Goal: Information Seeking & Learning: Learn about a topic

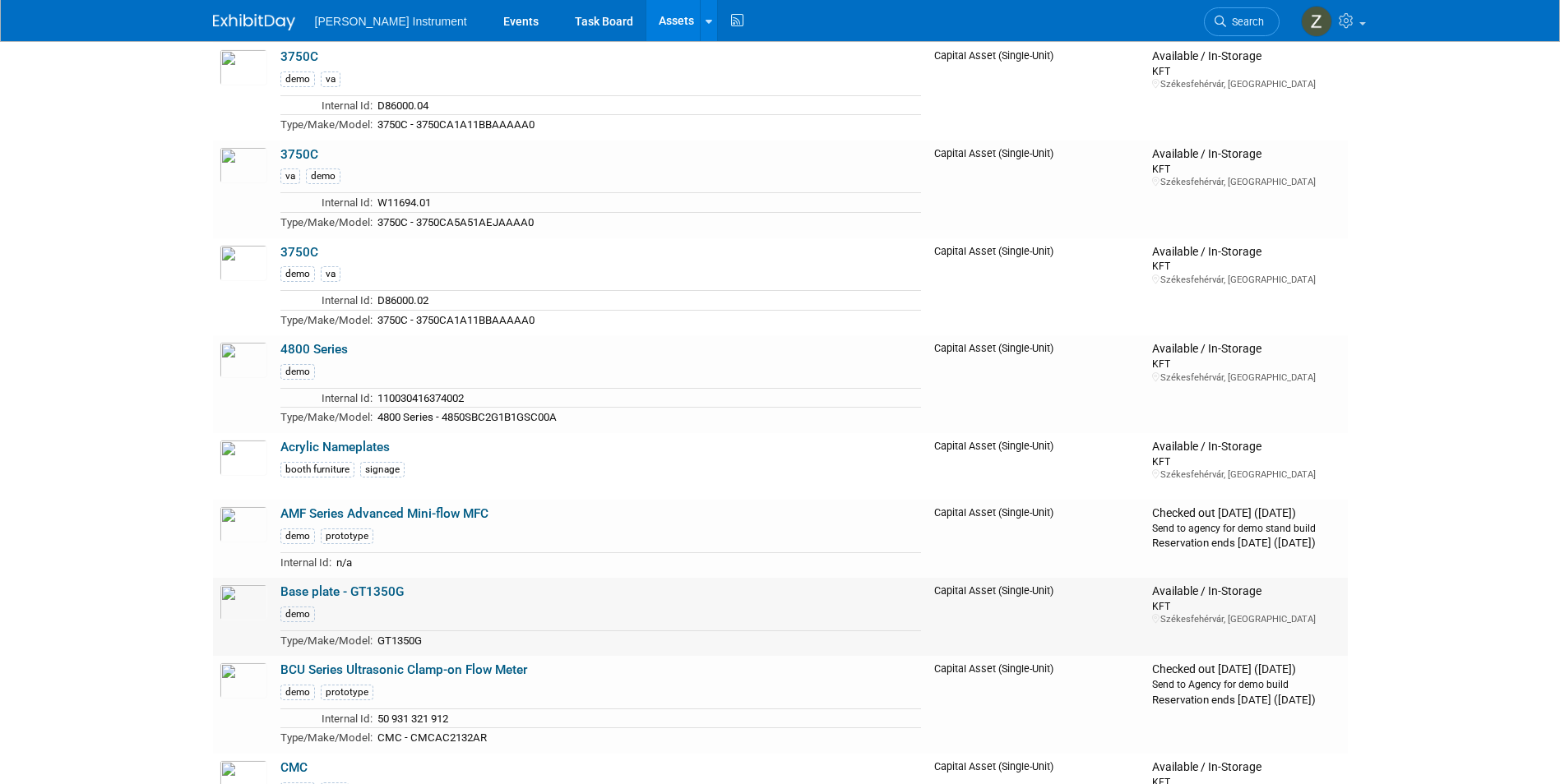
scroll to position [1233, 0]
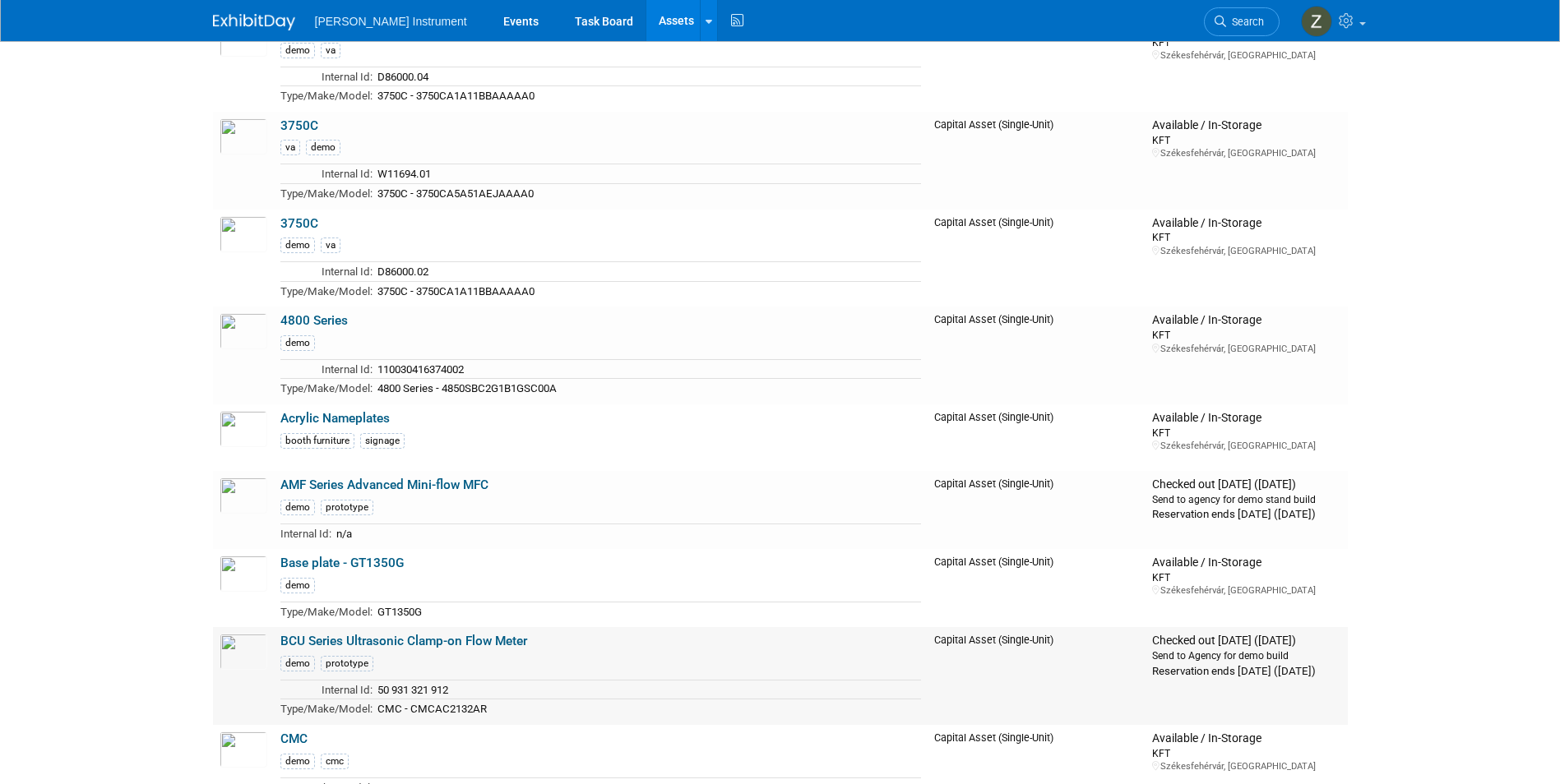
click at [438, 641] on link "BCU Series Ultrasonic Clamp-on Flow Meter" at bounding box center [404, 641] width 246 height 14
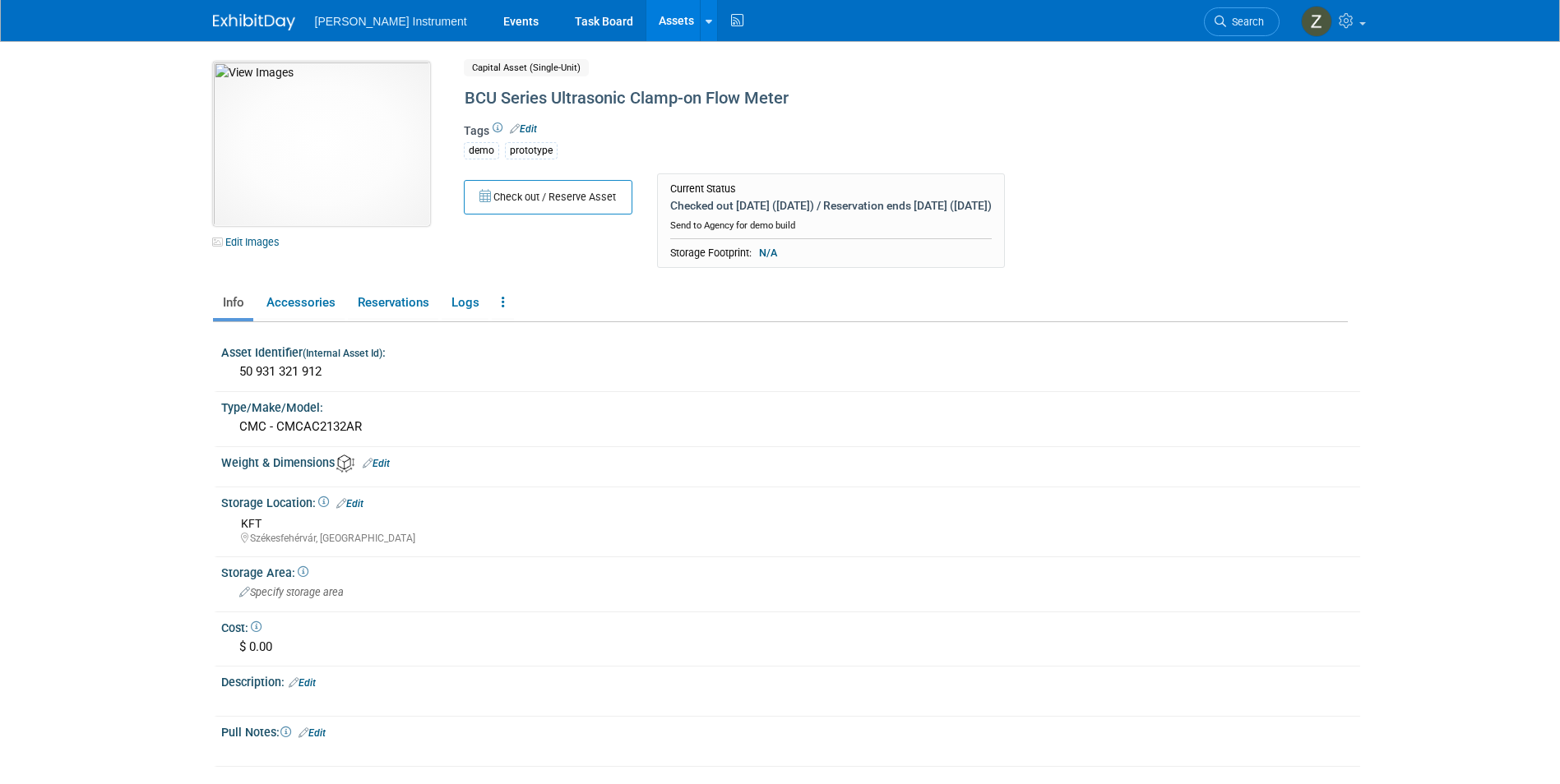
click at [324, 127] on img at bounding box center [321, 144] width 217 height 164
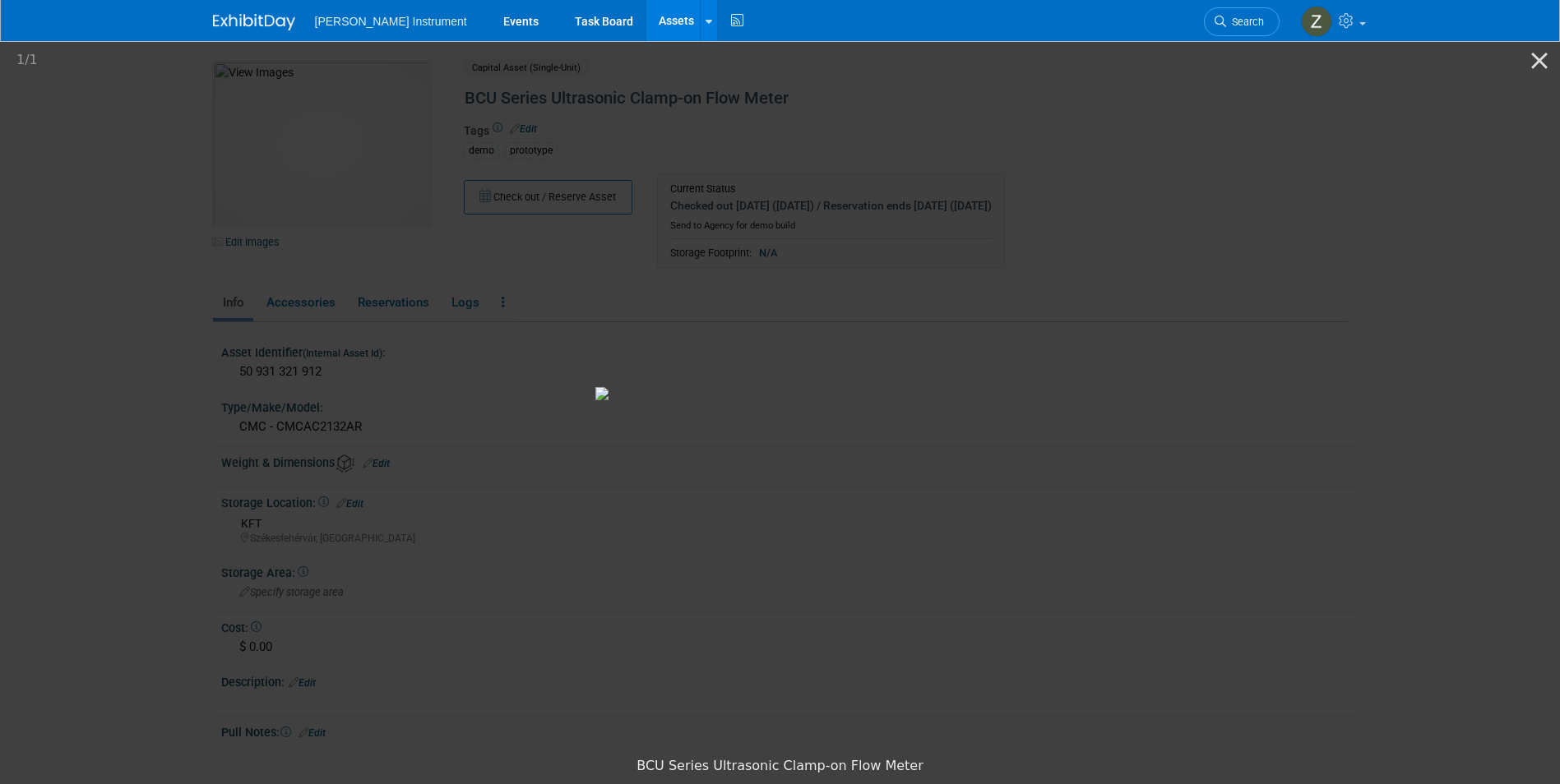
click at [341, 293] on picture at bounding box center [780, 393] width 1560 height 710
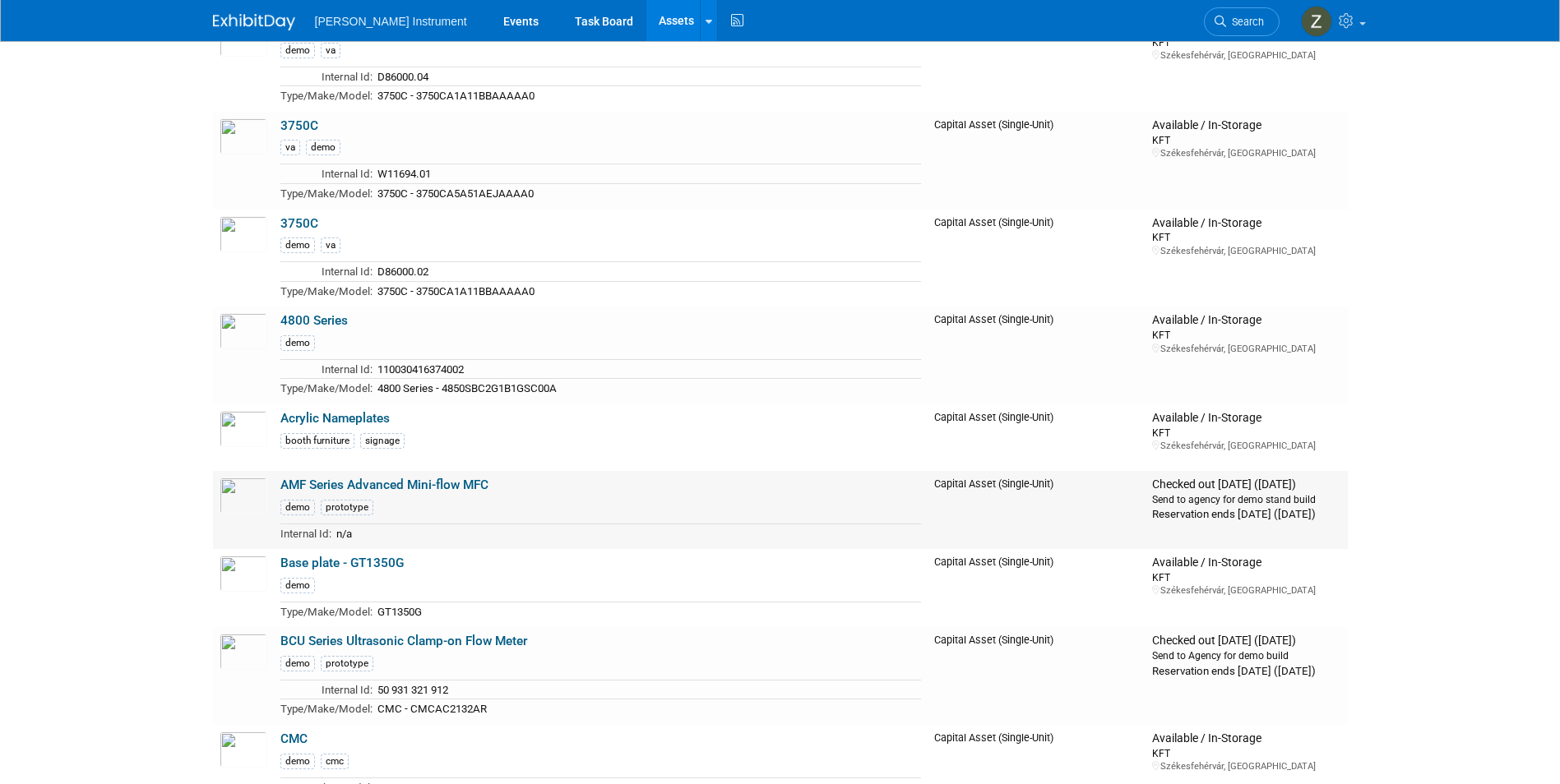
click at [510, 505] on div "demo prototype" at bounding box center [601, 506] width 641 height 18
click at [440, 490] on link "AMF Series Advanced Mini-flow MFC" at bounding box center [385, 484] width 208 height 14
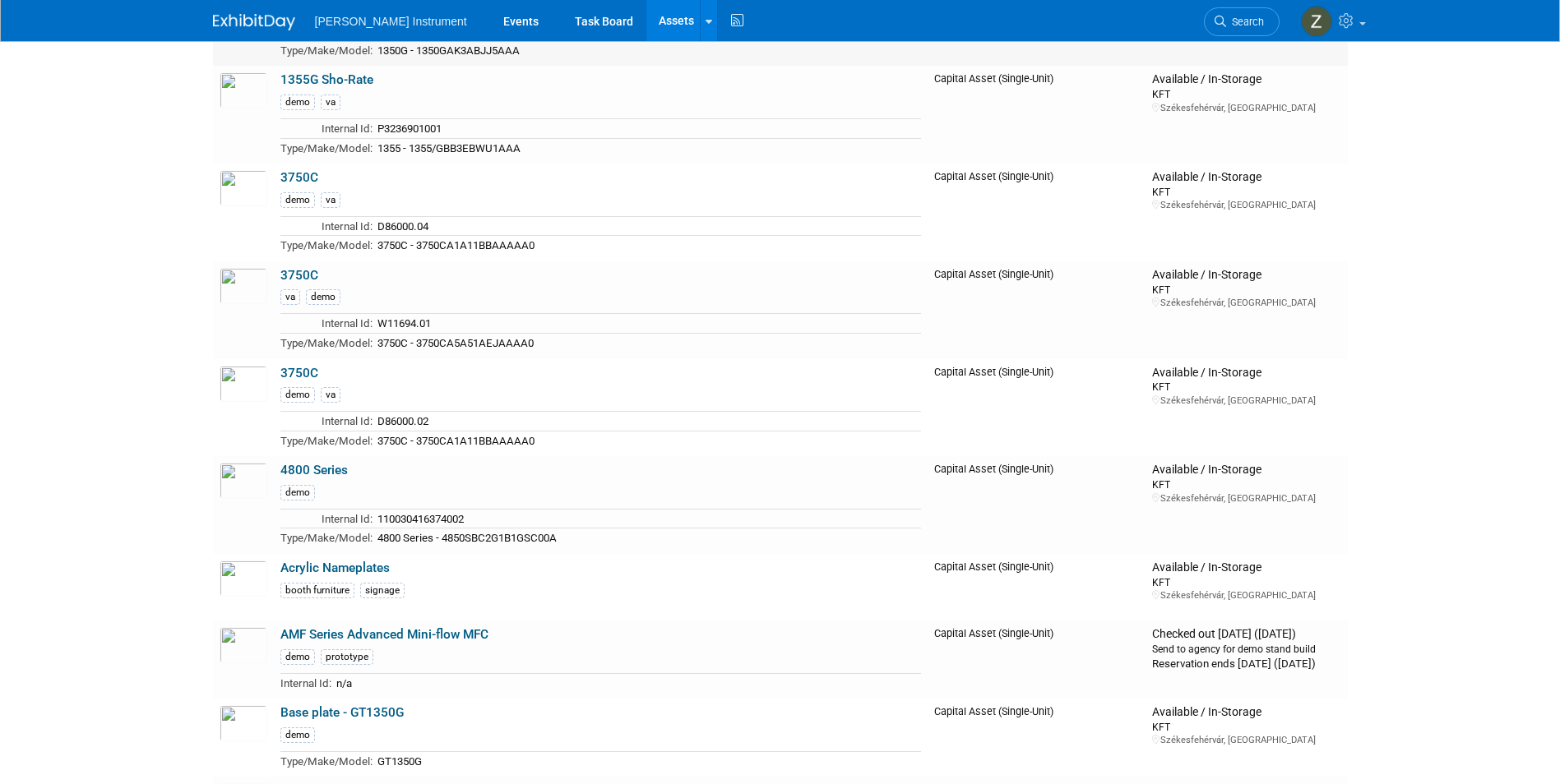
scroll to position [1151, 0]
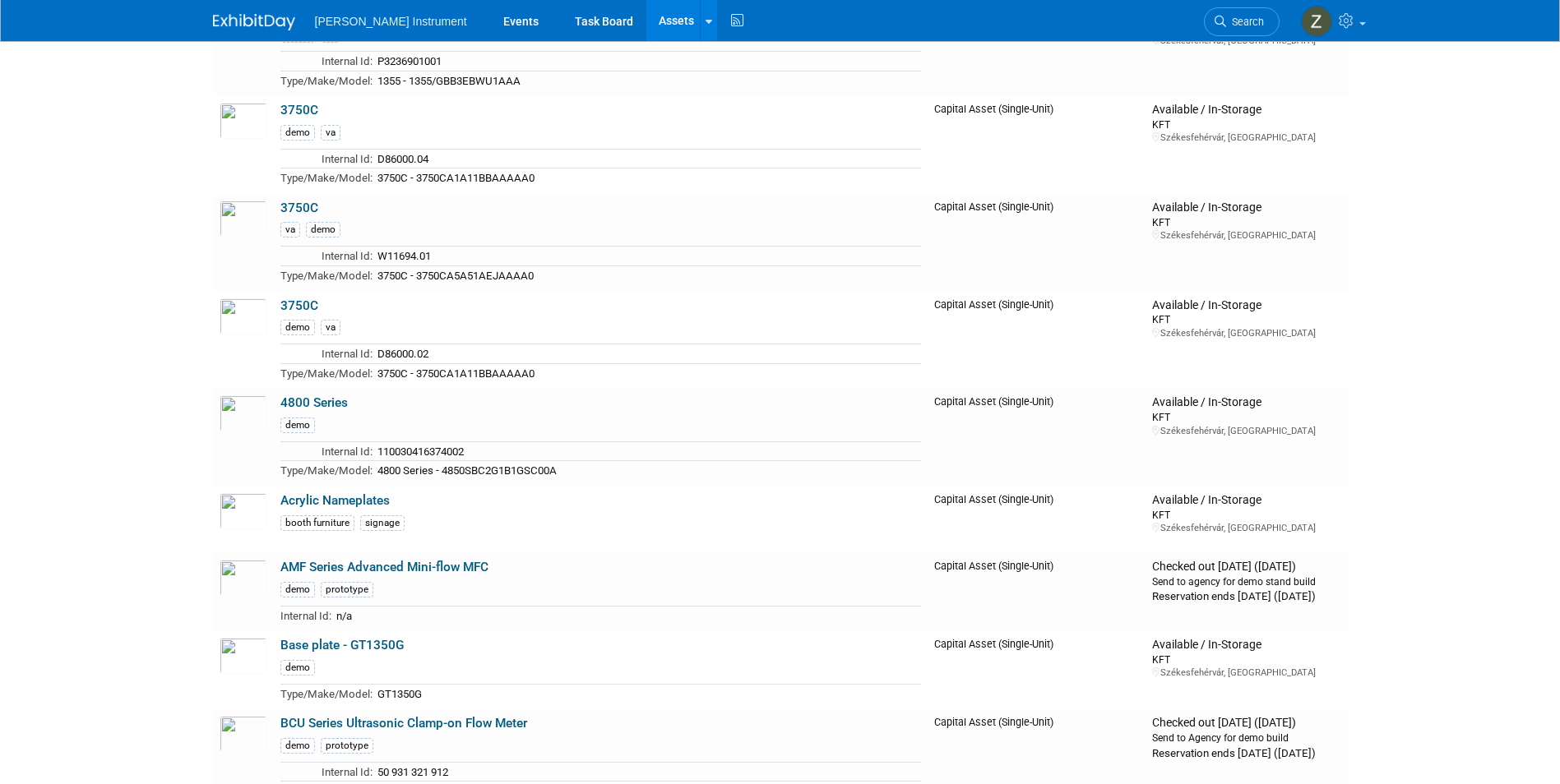
drag, startPoint x: 455, startPoint y: 573, endPoint x: 316, endPoint y: 575, distance: 139.0
click at [316, 574] on link "AMF Series Advanced Mini-flow MFC" at bounding box center [385, 566] width 208 height 14
drag, startPoint x: 572, startPoint y: 722, endPoint x: 276, endPoint y: 731, distance: 296.1
click at [276, 731] on td "BCU Series Ultrasonic Clamp-on Flow Meter demo prototype Internal Id: 50 931 32…" at bounding box center [601, 758] width 654 height 97
copy link "BCU Series Ultrasonic Clamp-on Flow Meter"
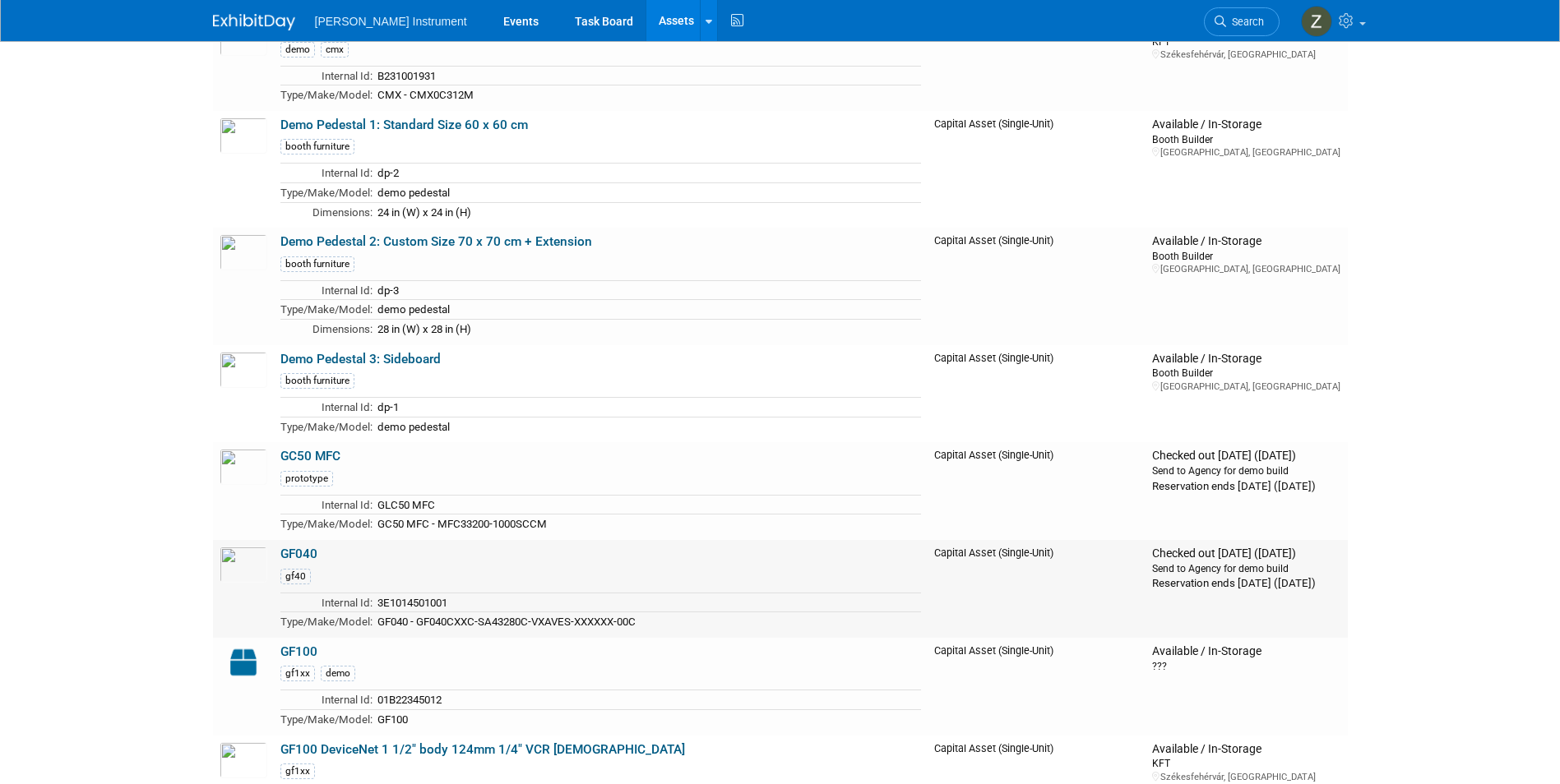
scroll to position [2055, 0]
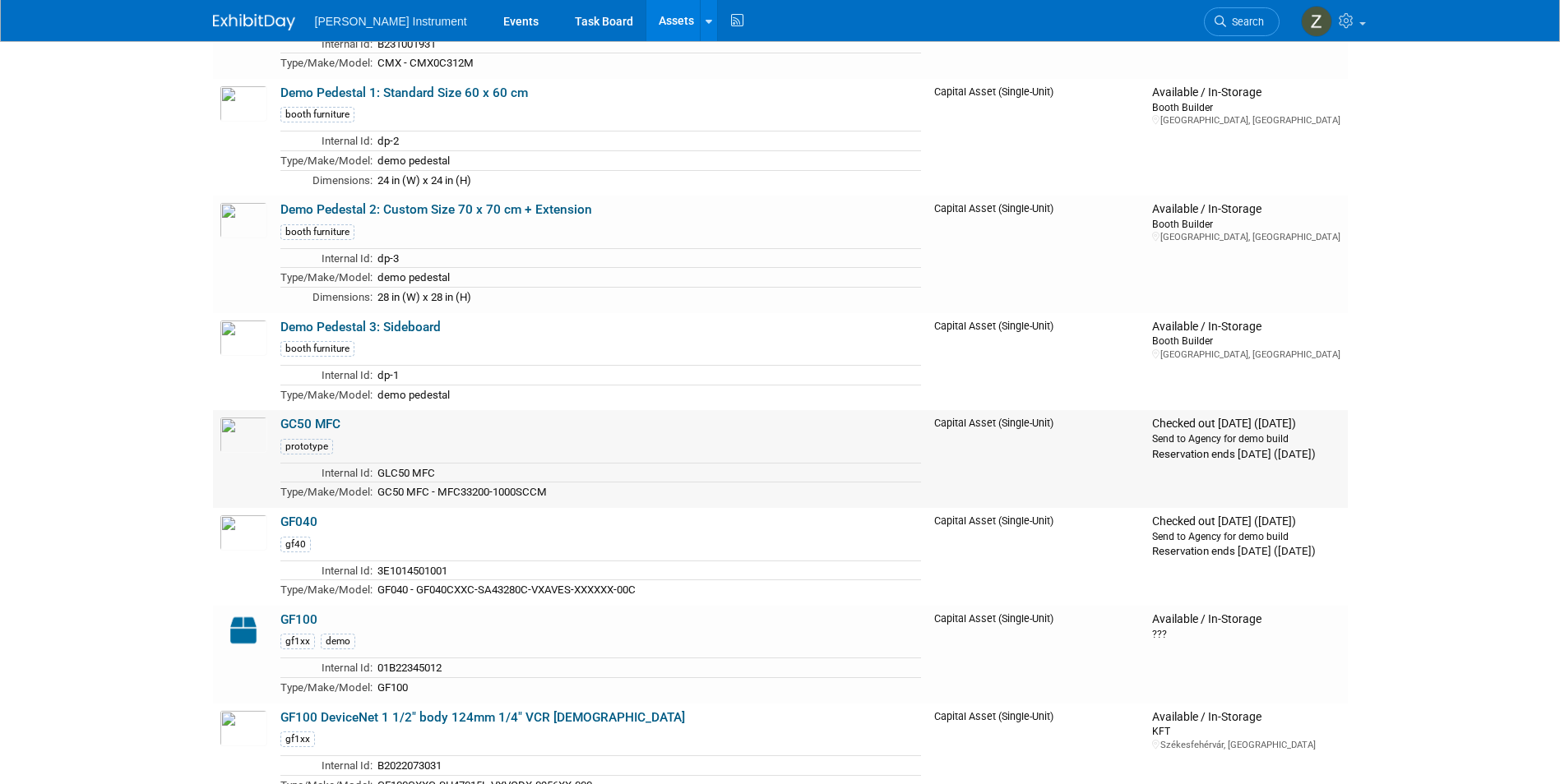
drag, startPoint x: 371, startPoint y: 426, endPoint x: 281, endPoint y: 432, distance: 90.2
click at [281, 432] on td "GC50 MFC prototype Internal Id: GLC50 MFC Type/Make/Model: GC50 MFC - MFC33200-…" at bounding box center [601, 459] width 654 height 97
copy link "GC50 MFC"
click at [240, 439] on img at bounding box center [244, 434] width 48 height 36
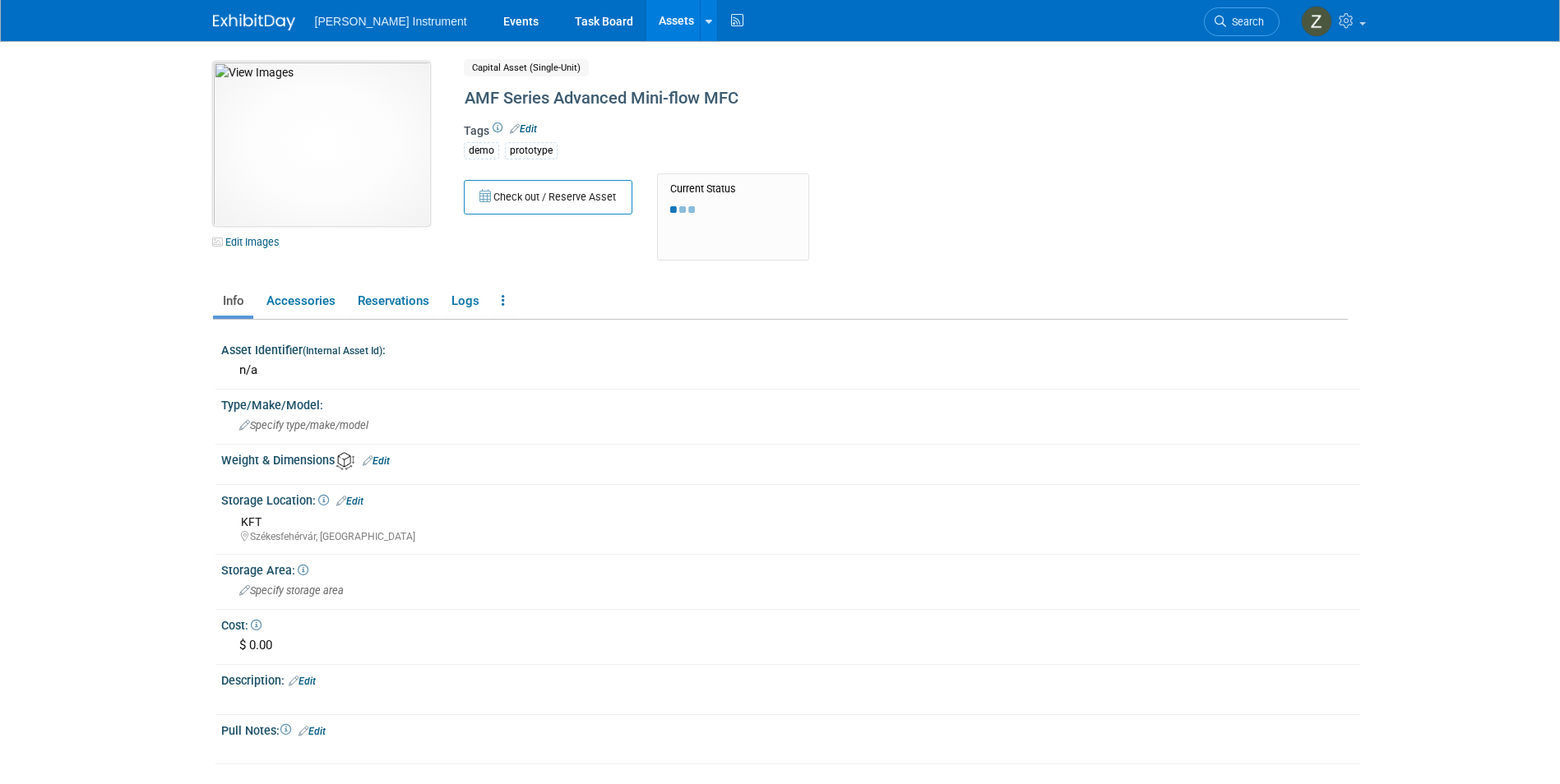
click at [275, 116] on img at bounding box center [321, 144] width 217 height 164
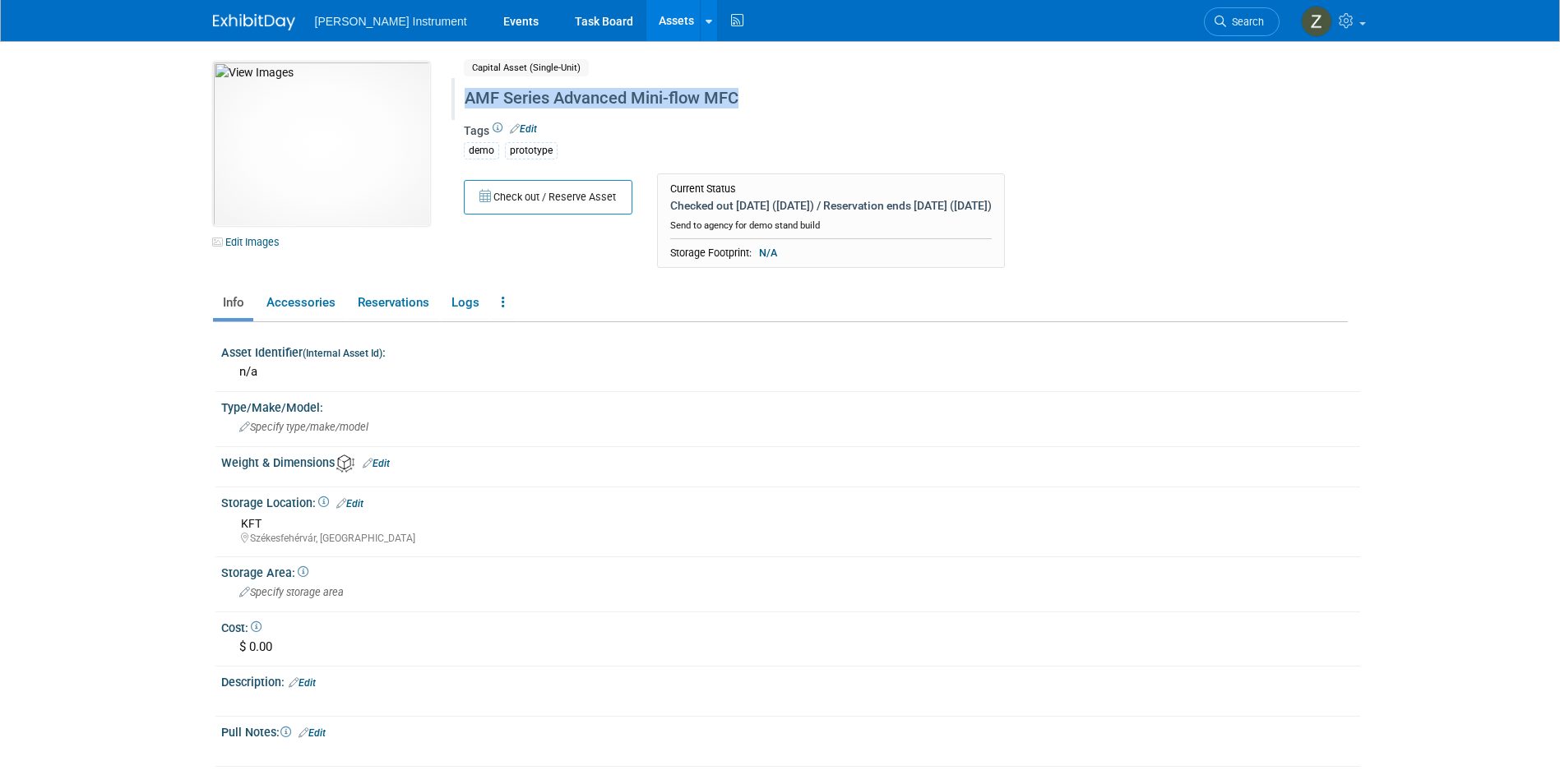
drag, startPoint x: 467, startPoint y: 97, endPoint x: 753, endPoint y: 114, distance: 286.5
click at [753, 114] on div "AMF Series Advanced Mini-flow MFC" at bounding box center [835, 98] width 753 height 30
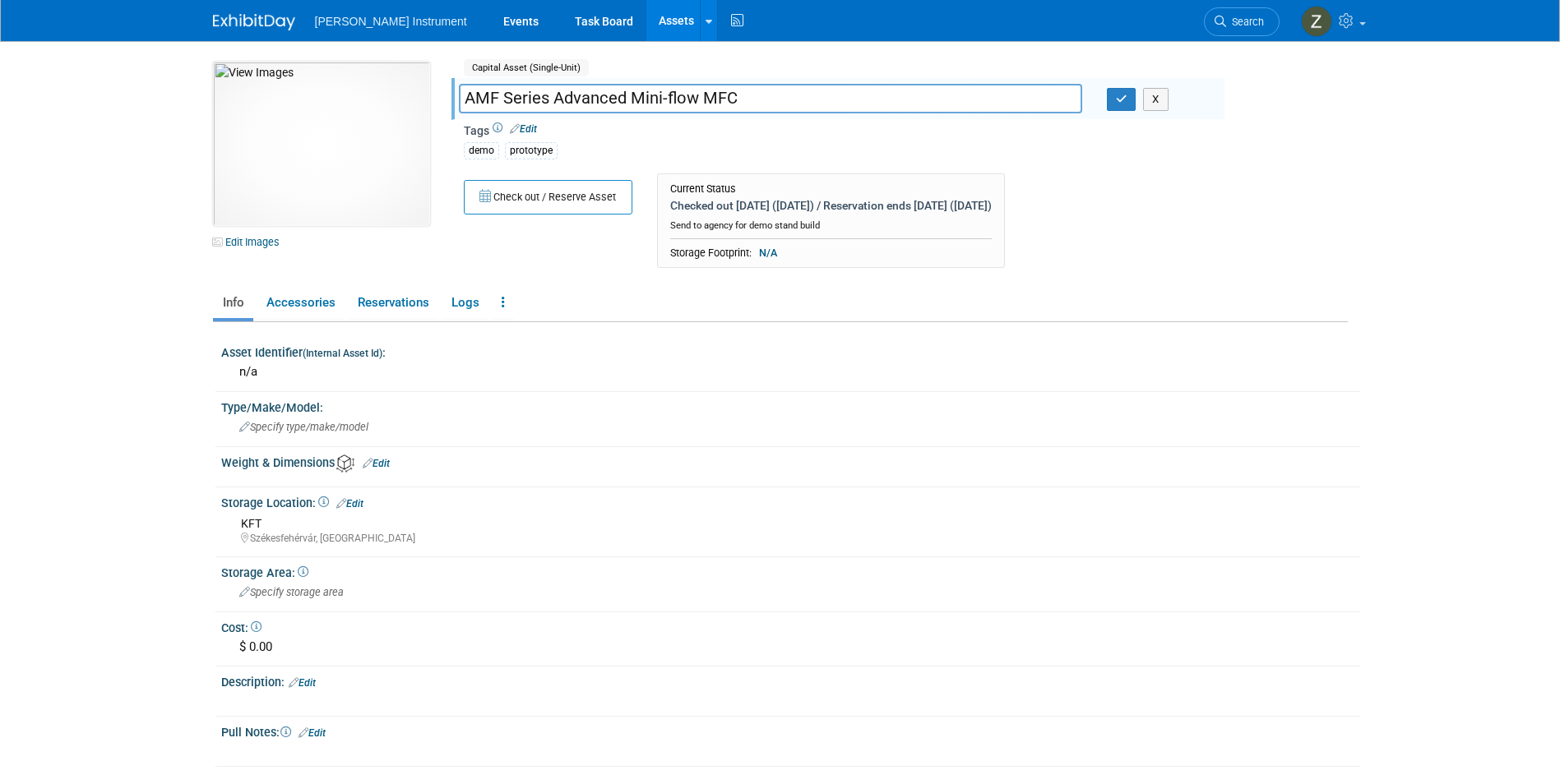
drag, startPoint x: 741, startPoint y: 102, endPoint x: 450, endPoint y: 78, distance: 292.0
click at [450, 78] on div "10050553-10724302-a470ff0a-f2ae-47e1-8ac8-39dea44c79d9.jpg Edit Images Capital …" at bounding box center [780, 169] width 1160 height 214
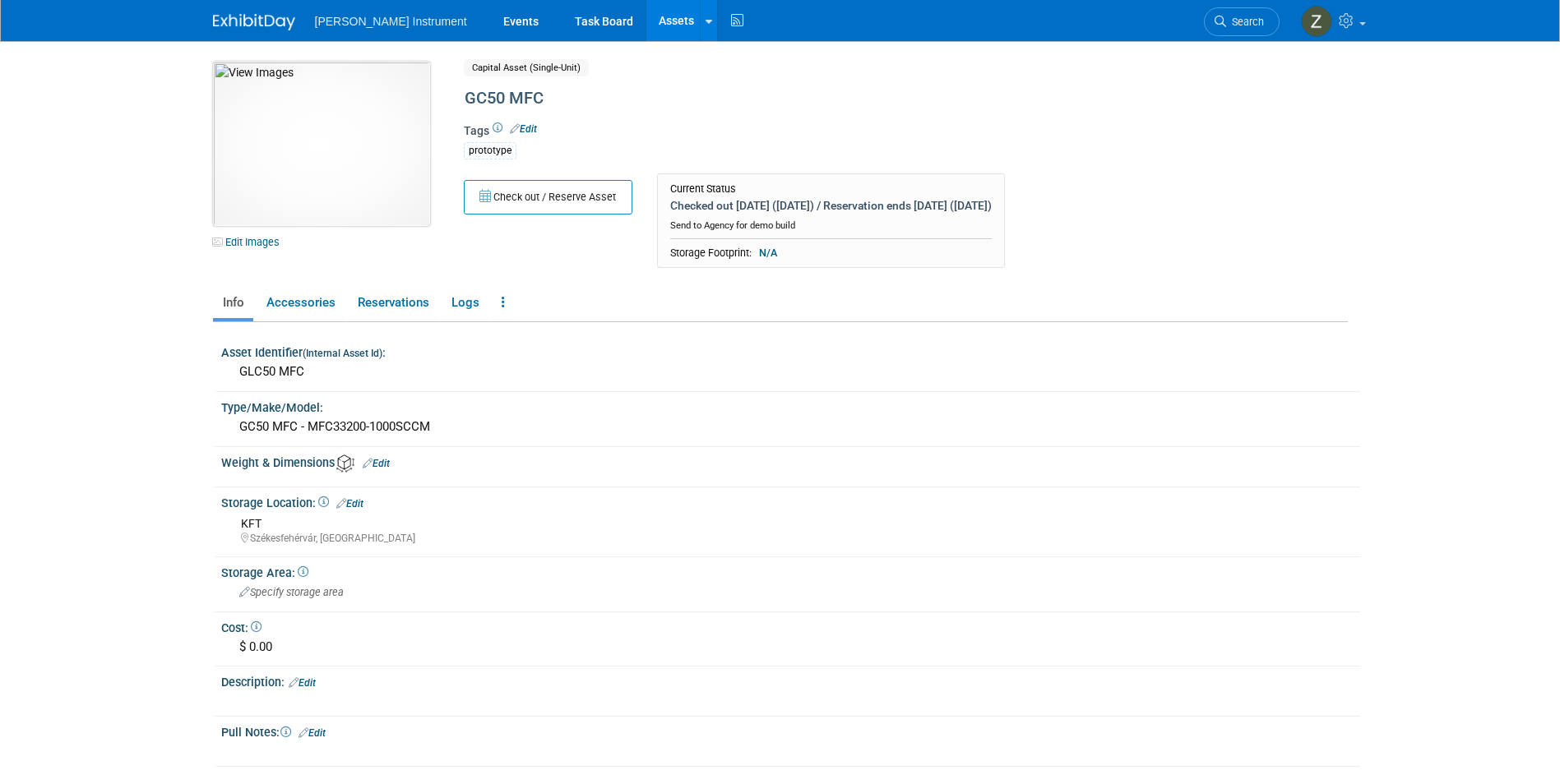
click at [320, 179] on img at bounding box center [321, 144] width 217 height 164
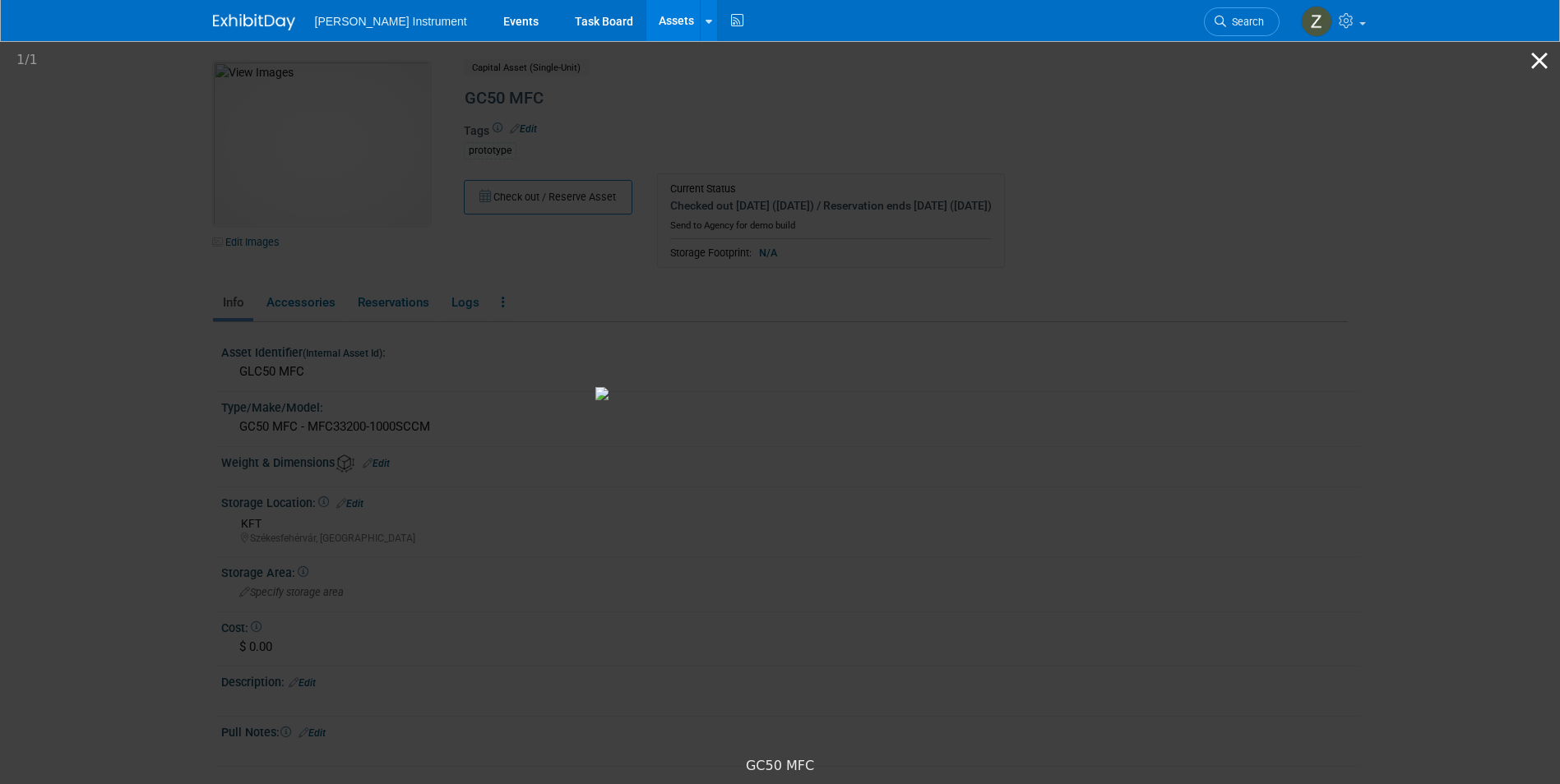
click at [1543, 65] on button "Close gallery" at bounding box center [1539, 60] width 41 height 38
